Goal: Navigation & Orientation: Find specific page/section

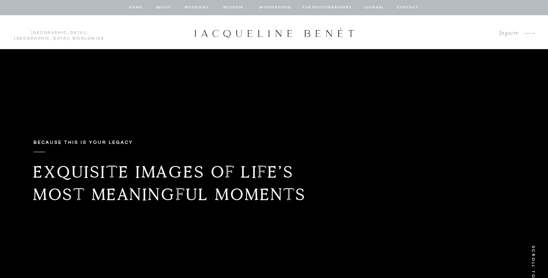
click at [194, 7] on nav "Weddings" at bounding box center [197, 7] width 26 height 7
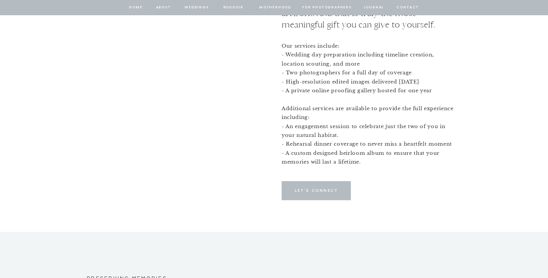
scroll to position [3122, 0]
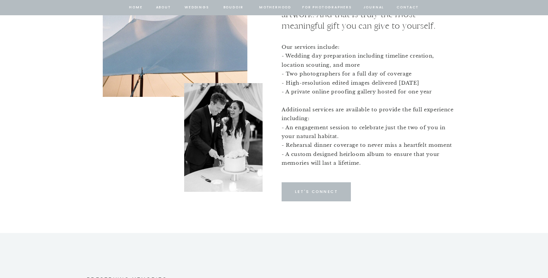
click at [199, 9] on nav "Weddings" at bounding box center [197, 7] width 26 height 7
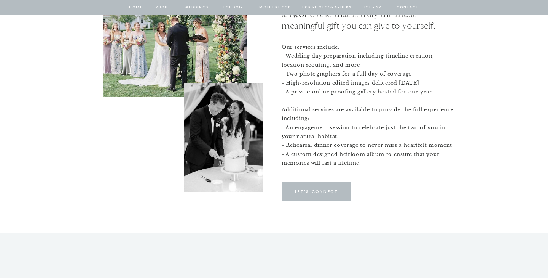
click at [202, 5] on nav "Weddings" at bounding box center [197, 7] width 26 height 7
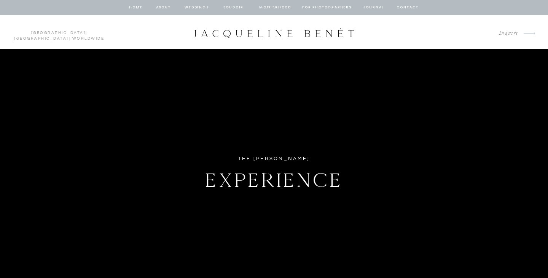
click at [196, 8] on nav "Weddings" at bounding box center [197, 7] width 26 height 7
click at [201, 1] on div at bounding box center [274, 7] width 548 height 15
click at [201, 8] on nav "Weddings" at bounding box center [197, 7] width 26 height 7
click at [238, 8] on nav "BOUDOIR" at bounding box center [234, 7] width 22 height 7
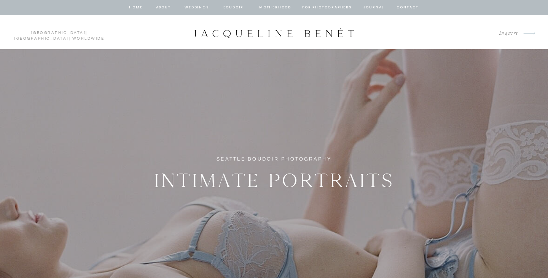
click at [203, 6] on nav "Weddings" at bounding box center [197, 7] width 26 height 7
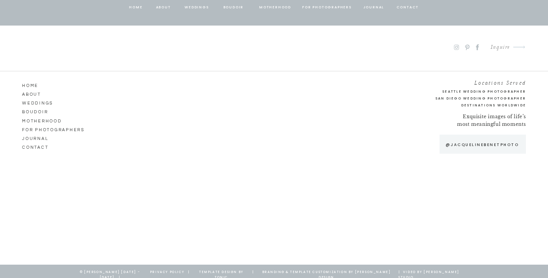
scroll to position [4106, 0]
